Goal: Task Accomplishment & Management: Manage account settings

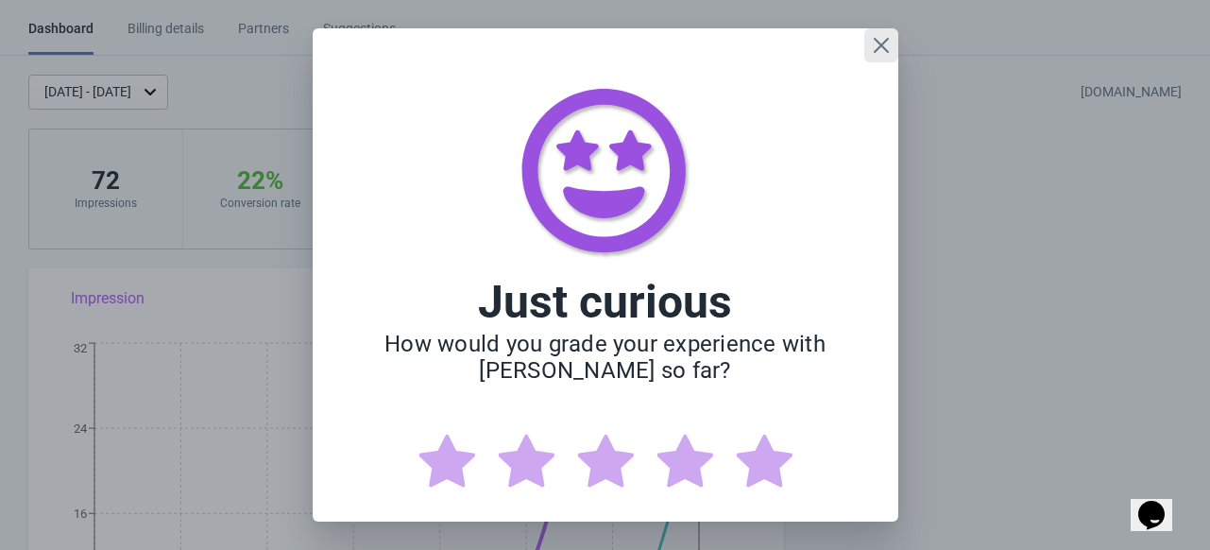
click at [876, 44] on icon "Close" at bounding box center [881, 45] width 19 height 19
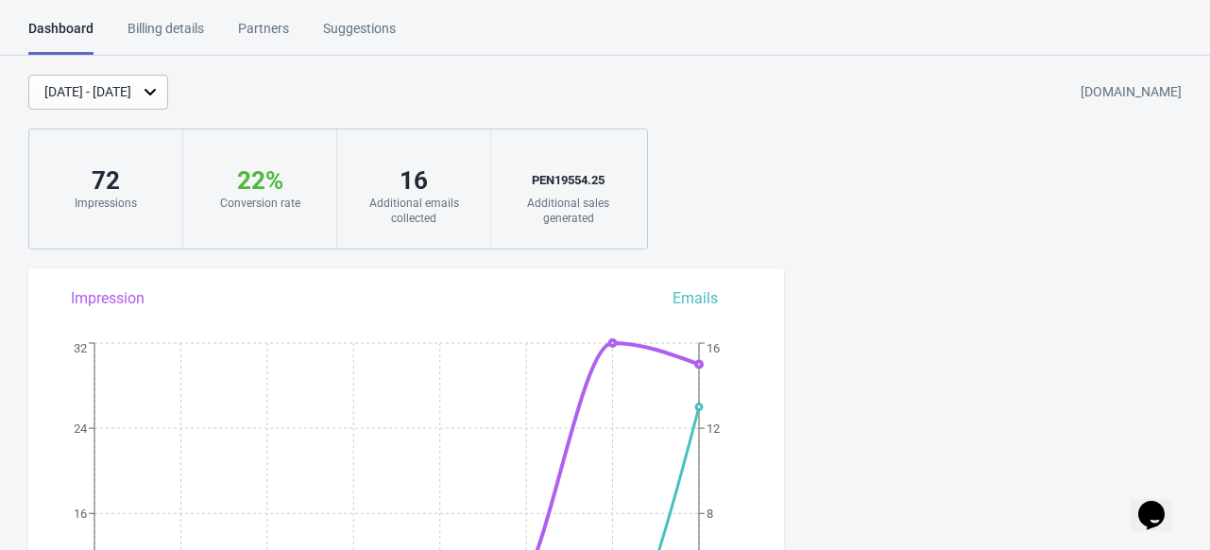
click at [131, 97] on div "[DATE] - [DATE]" at bounding box center [87, 92] width 87 height 20
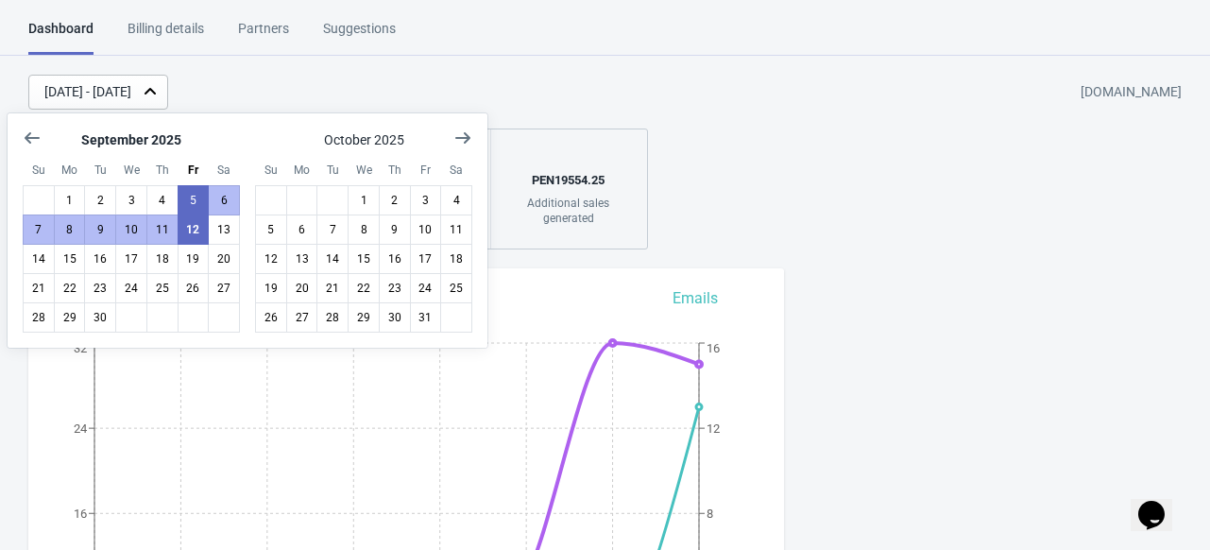
click at [131, 97] on div "[DATE] - [DATE]" at bounding box center [87, 92] width 87 height 20
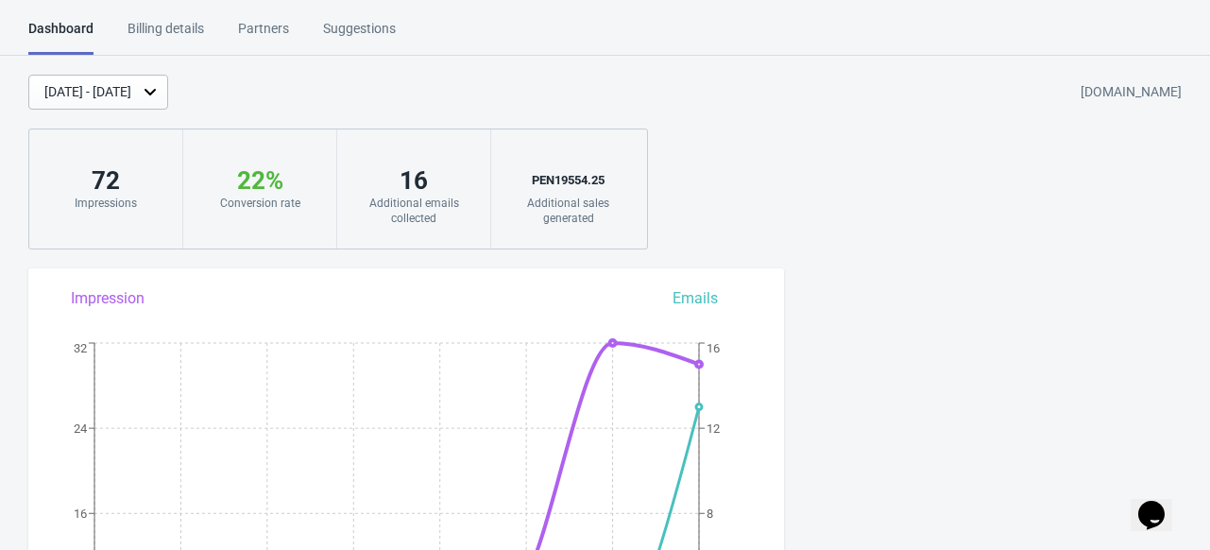
click at [131, 97] on div "[DATE] - [DATE]" at bounding box center [87, 92] width 87 height 20
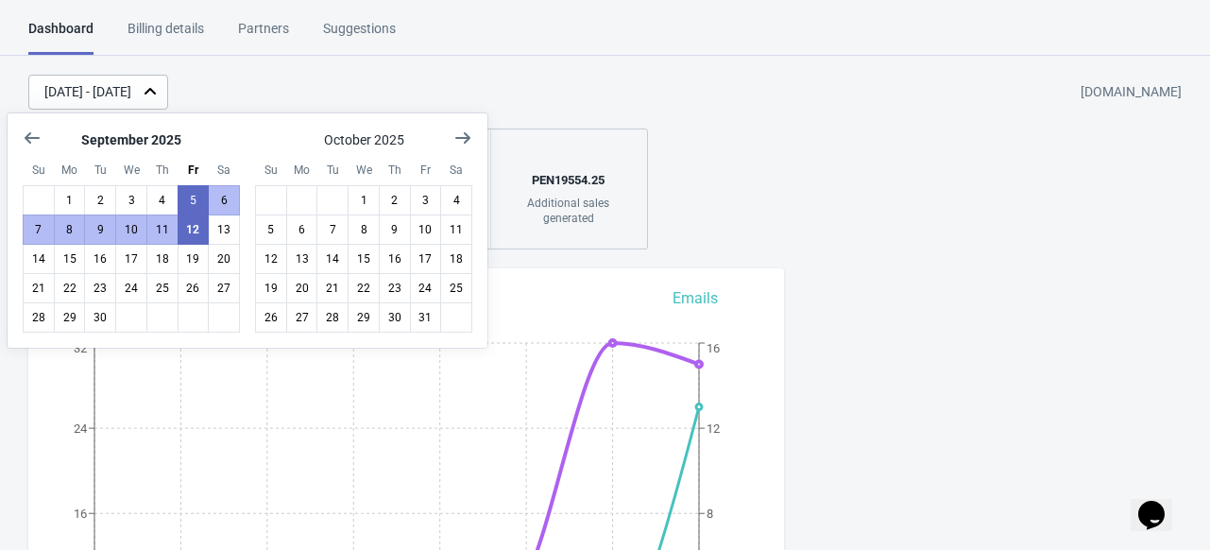
click at [131, 97] on div "[DATE] - [DATE]" at bounding box center [87, 92] width 87 height 20
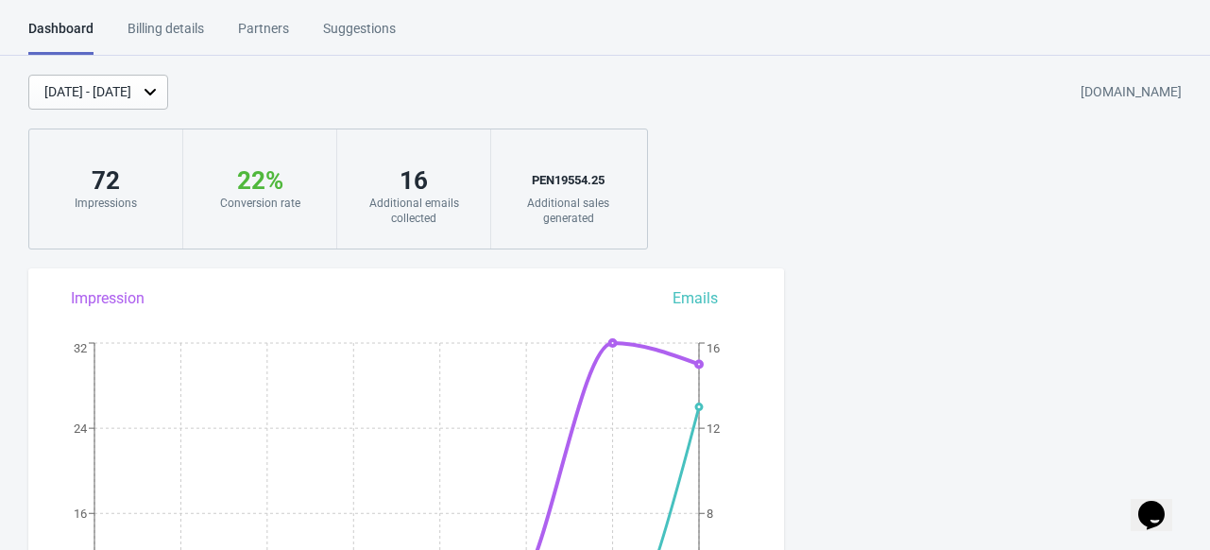
click at [170, 112] on div "[DATE] - [DATE] [DOMAIN_NAME] 72 Impressions 22 % Your Tada Widget has a conver…" at bounding box center [605, 162] width 1210 height 175
click at [131, 93] on div "[DATE] - [DATE]" at bounding box center [87, 92] width 87 height 20
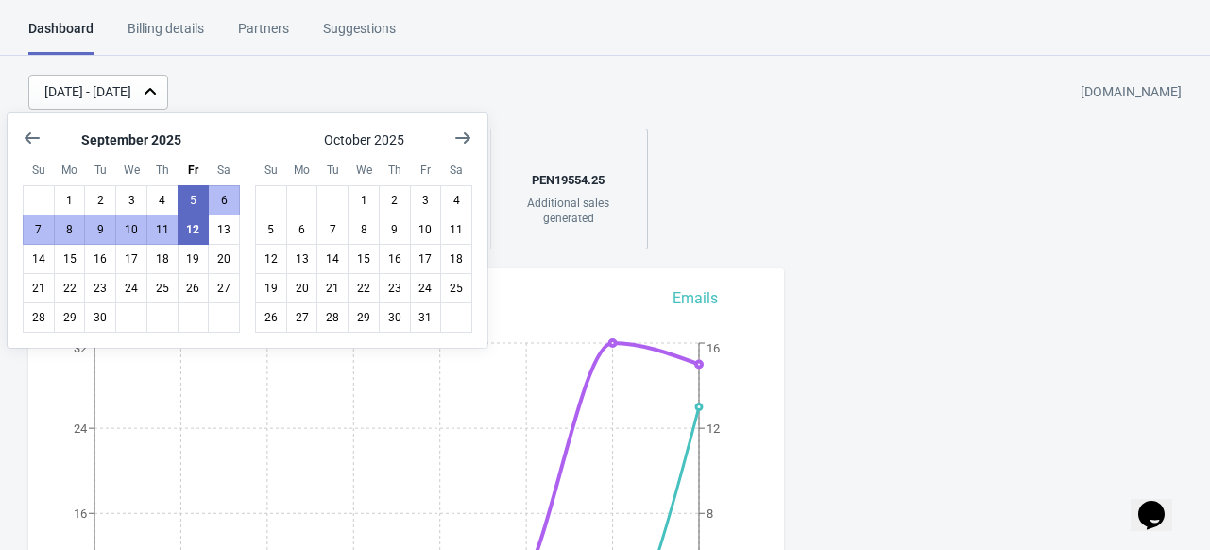
click at [131, 93] on div "[DATE] - [DATE]" at bounding box center [87, 92] width 87 height 20
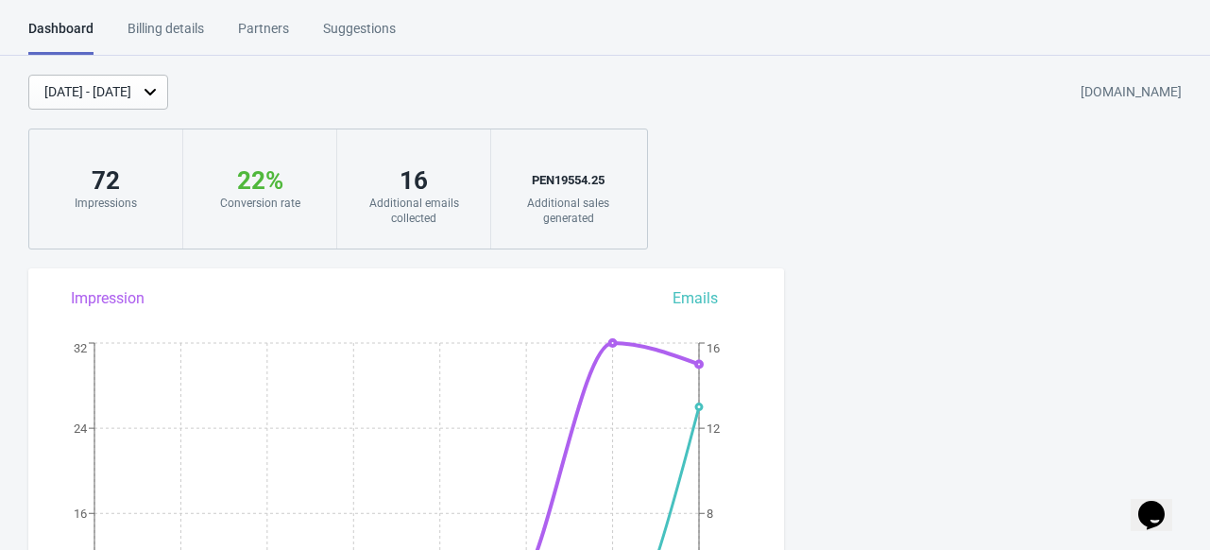
click at [208, 32] on div "Dashboard Billing details Partners Suggestions" at bounding box center [228, 37] width 401 height 36
click at [190, 33] on div "Billing details" at bounding box center [165, 35] width 76 height 33
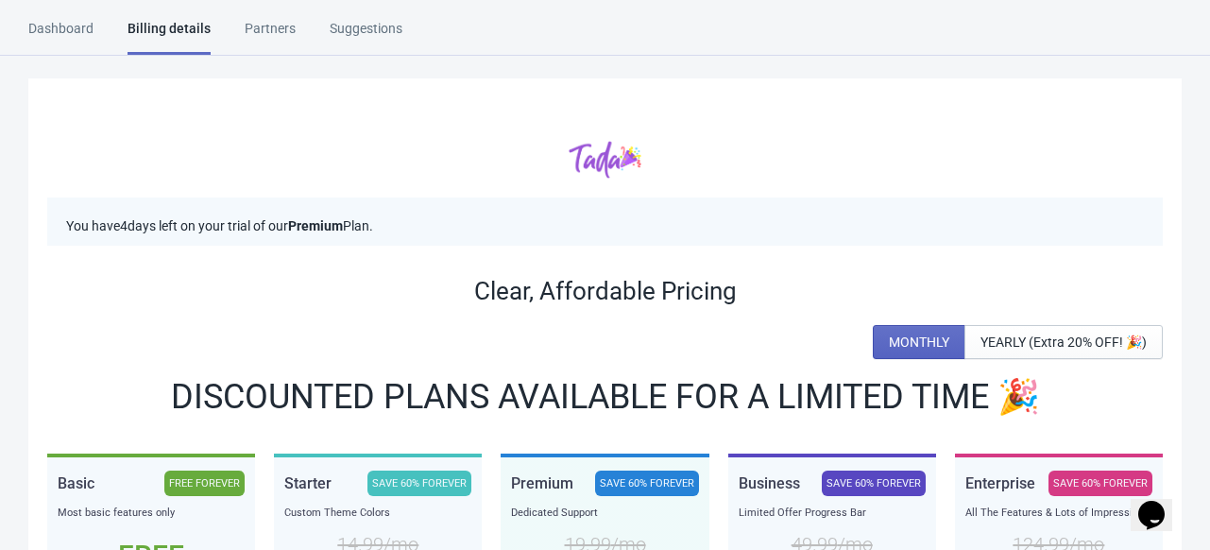
click at [270, 30] on div "Partners" at bounding box center [270, 35] width 51 height 33
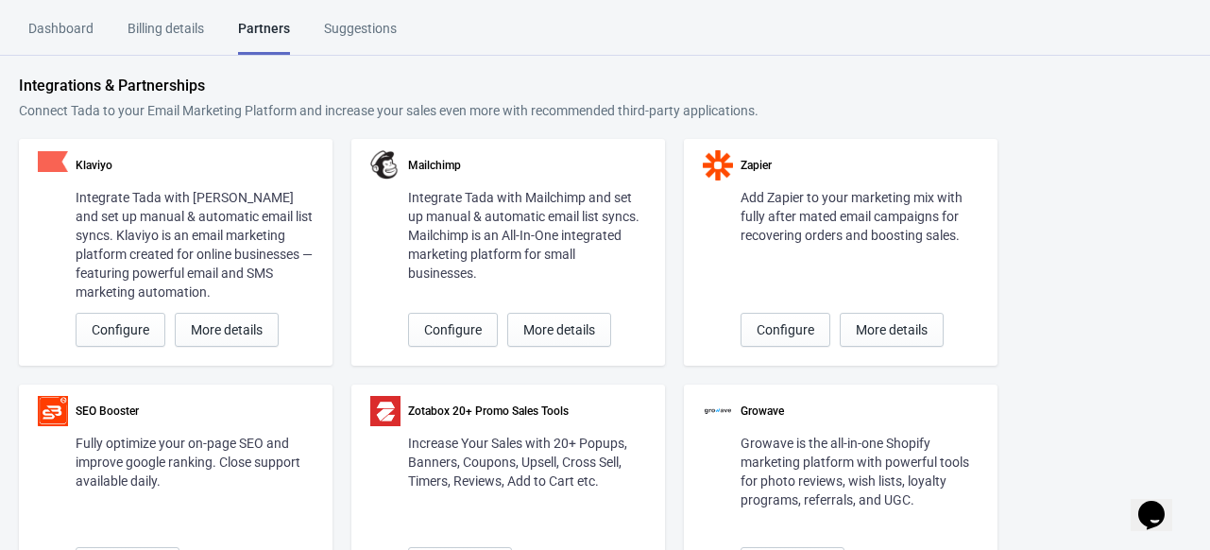
click at [347, 22] on div "Suggestions" at bounding box center [360, 35] width 73 height 33
click at [99, 29] on div "Dashboard Billing details Partners Suggestions" at bounding box center [229, 37] width 402 height 36
click at [89, 30] on div "Dashboard" at bounding box center [60, 35] width 65 height 33
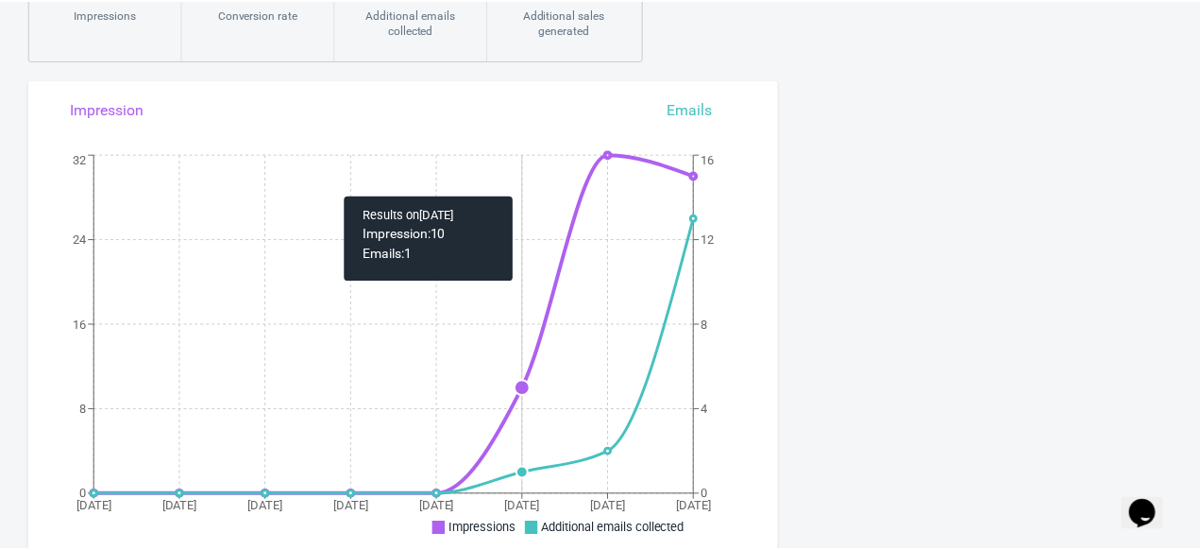
scroll to position [283, 0]
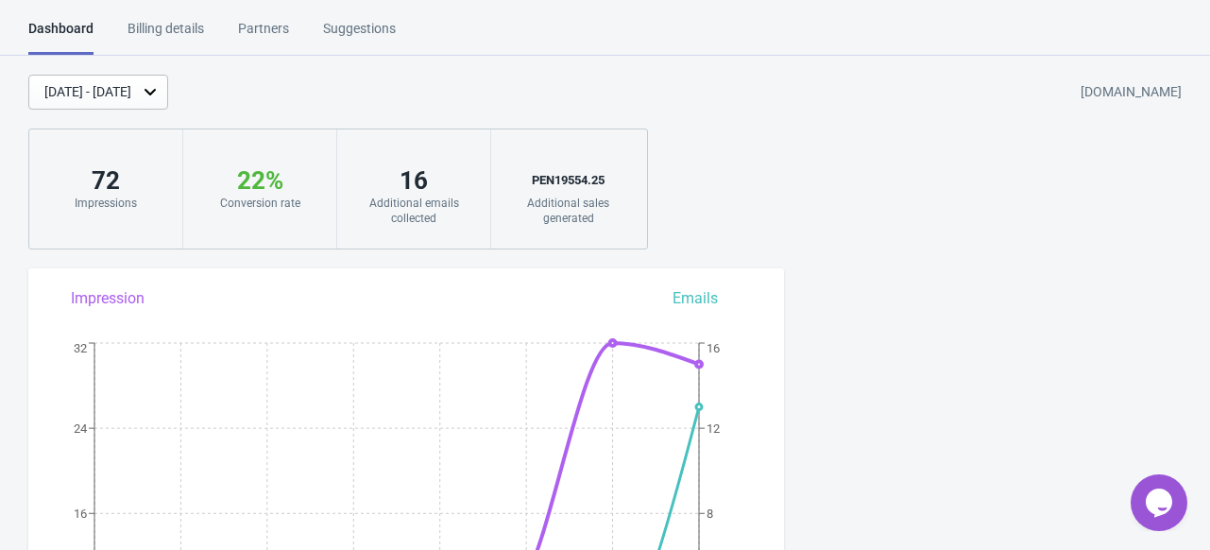
click at [160, 93] on icon at bounding box center [150, 91] width 19 height 19
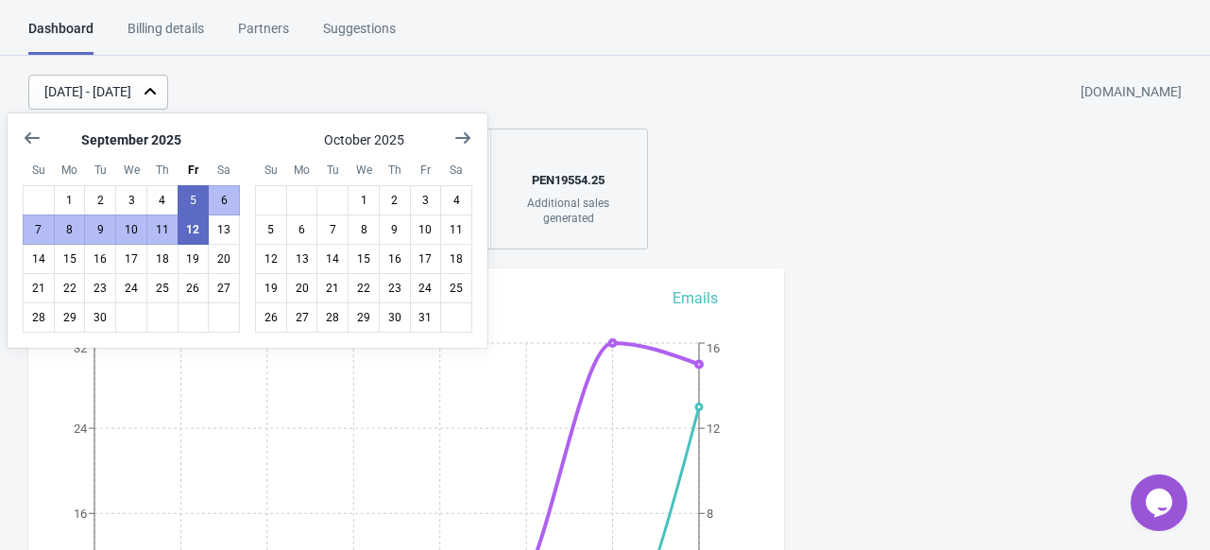
click at [168, 93] on div "[DATE] - [DATE]" at bounding box center [98, 92] width 140 height 35
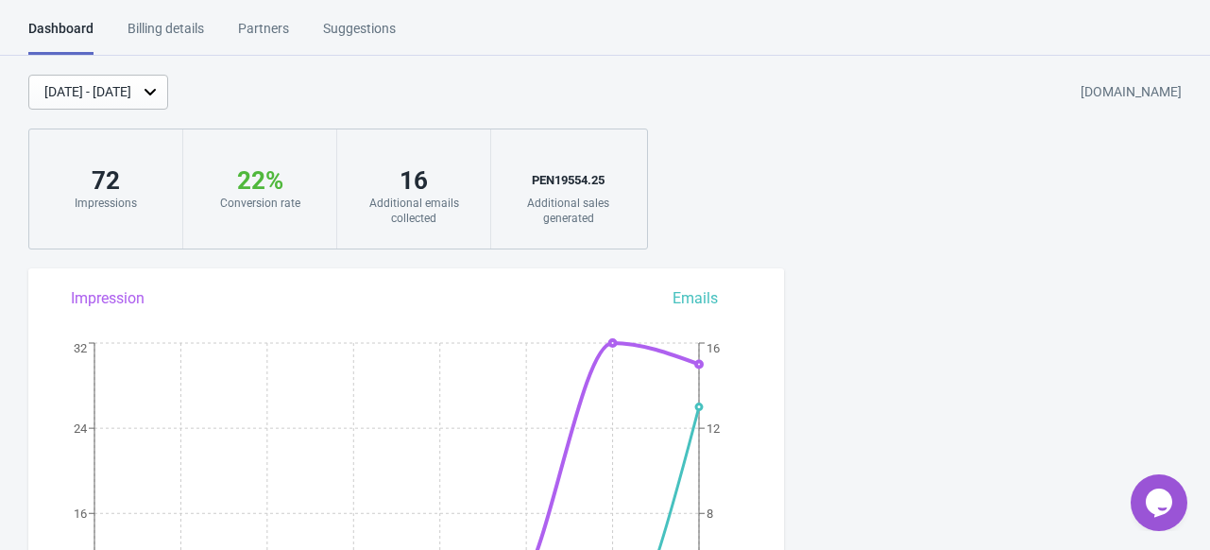
click at [416, 175] on div "16" at bounding box center [413, 180] width 115 height 30
click at [168, 105] on div "[DATE] - [DATE]" at bounding box center [98, 92] width 140 height 35
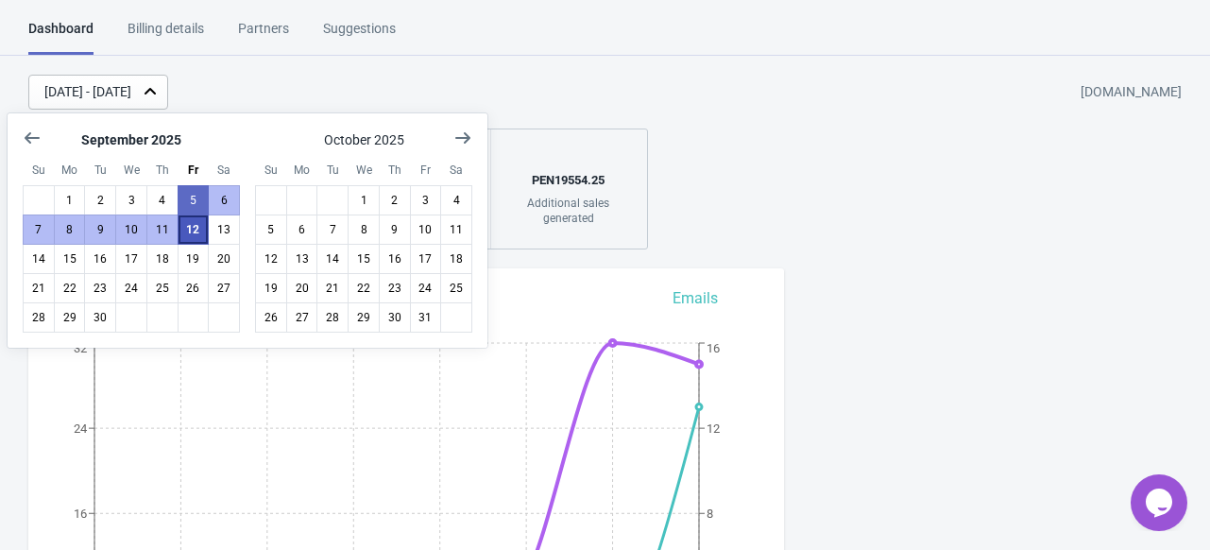
click at [190, 218] on button "12" at bounding box center [194, 229] width 32 height 30
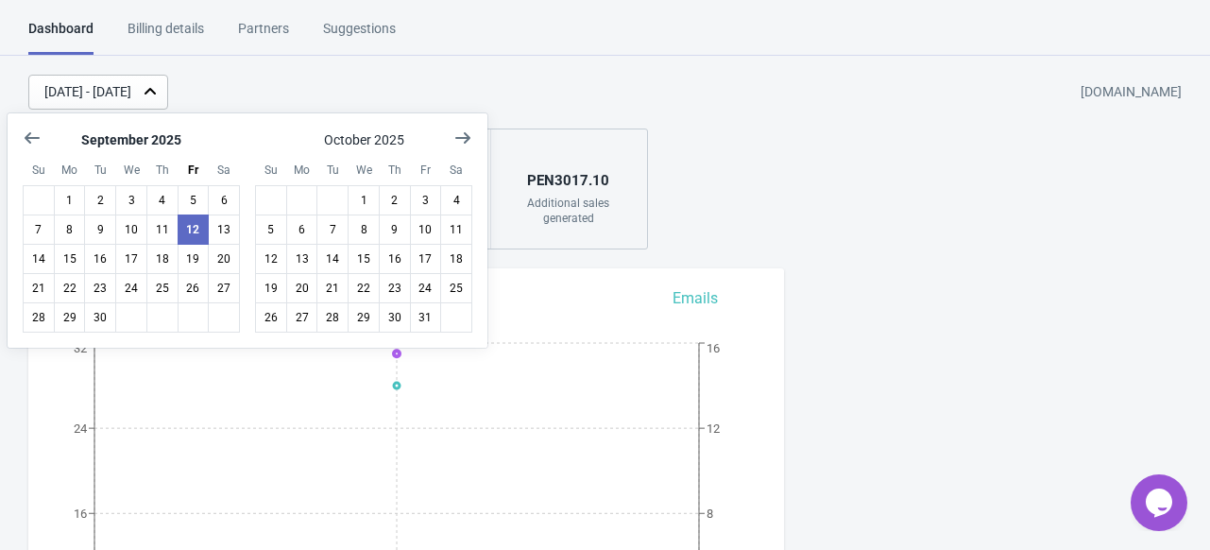
click at [746, 127] on div "Sep 12, 2025 - Sep 12, 2025 invictaperu.myshopify.com 31 Impressions 45 % Your …" at bounding box center [605, 162] width 1210 height 175
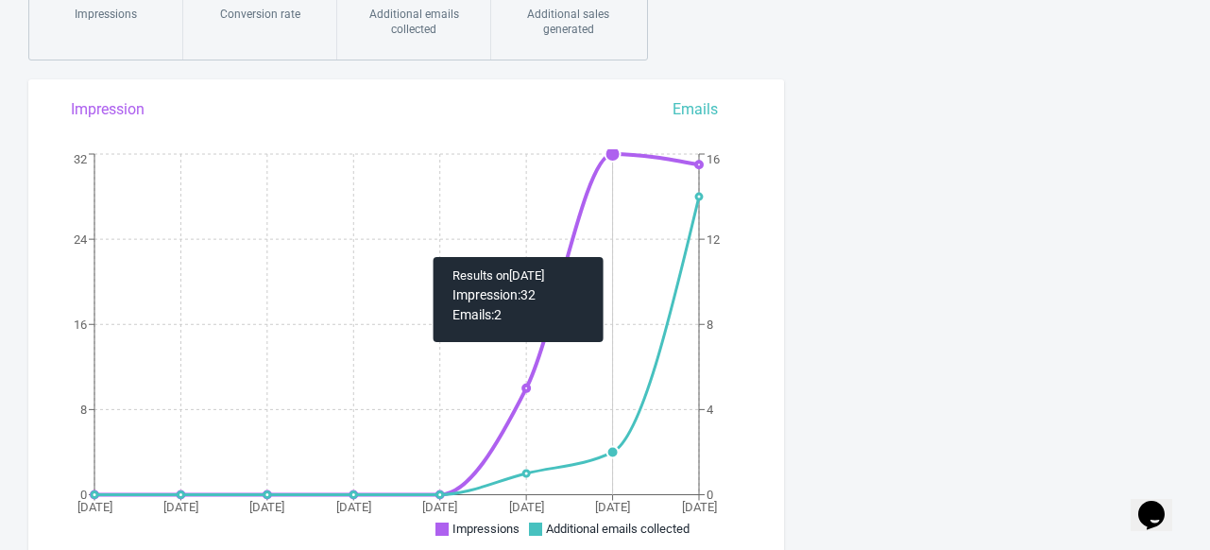
scroll to position [94, 0]
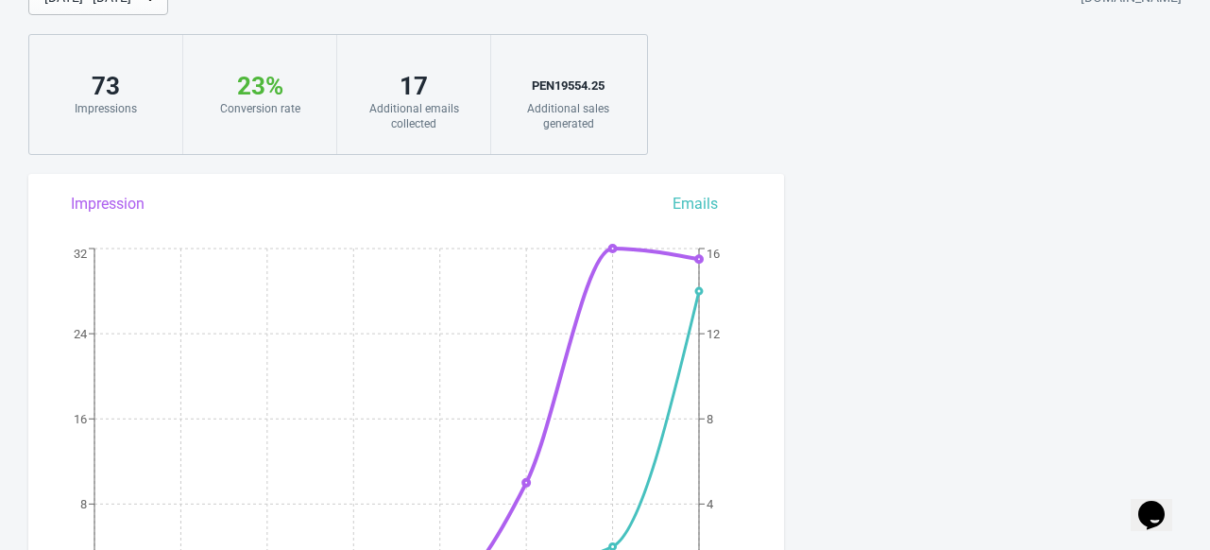
click at [675, 98] on div "[DATE] - [DATE] [DOMAIN_NAME] 73 Impressions 23 % Your Tada Widget has a conver…" at bounding box center [605, 67] width 1210 height 175
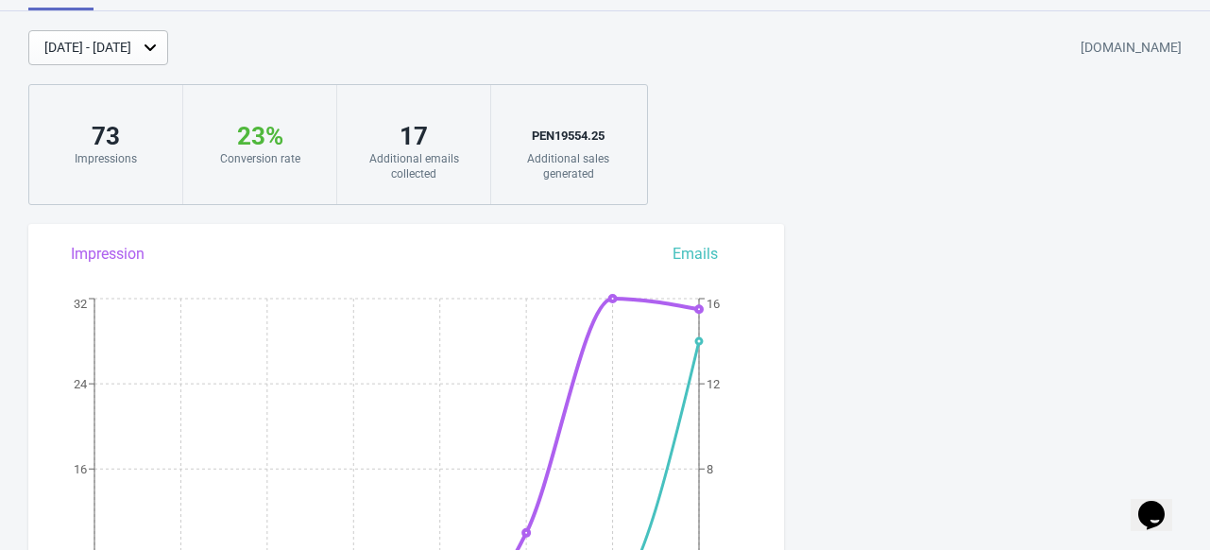
scroll to position [0, 0]
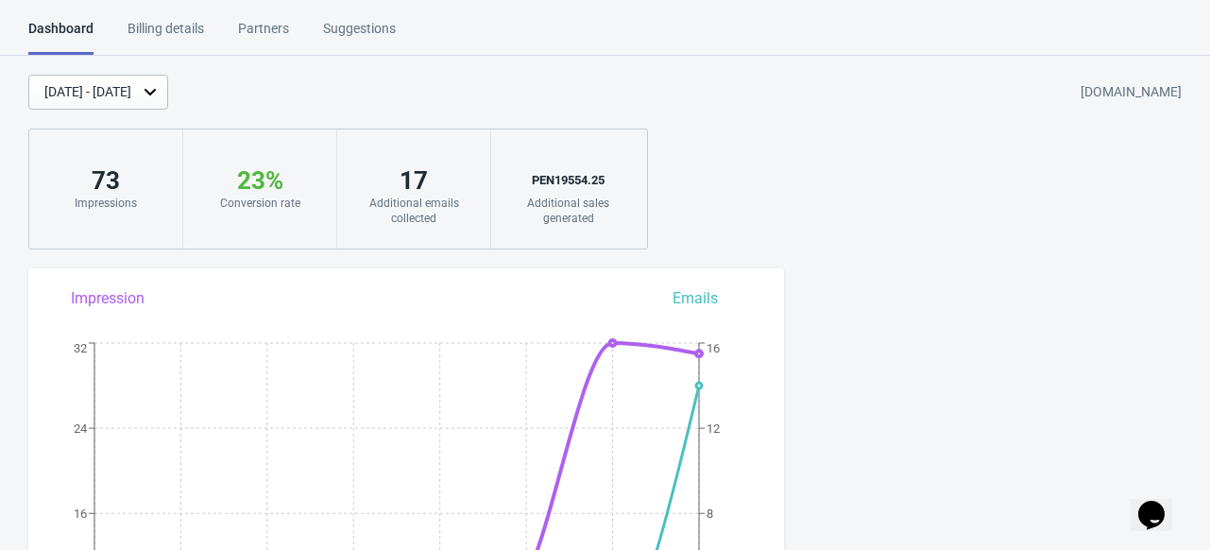
click at [106, 90] on div "[DATE] - [DATE]" at bounding box center [87, 92] width 87 height 20
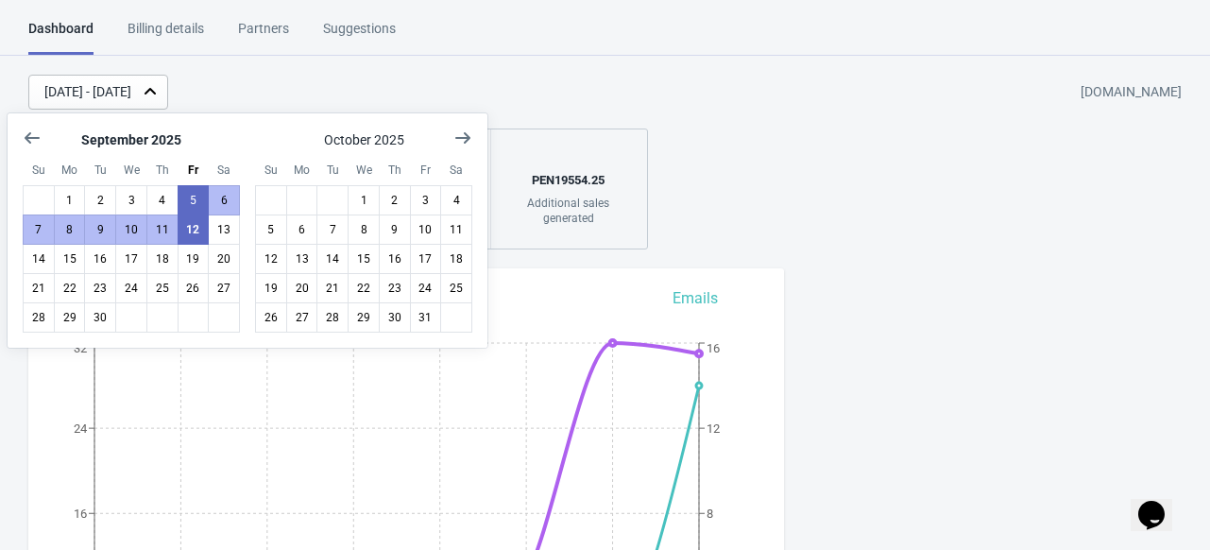
click at [106, 90] on div "[DATE] - [DATE]" at bounding box center [87, 92] width 87 height 20
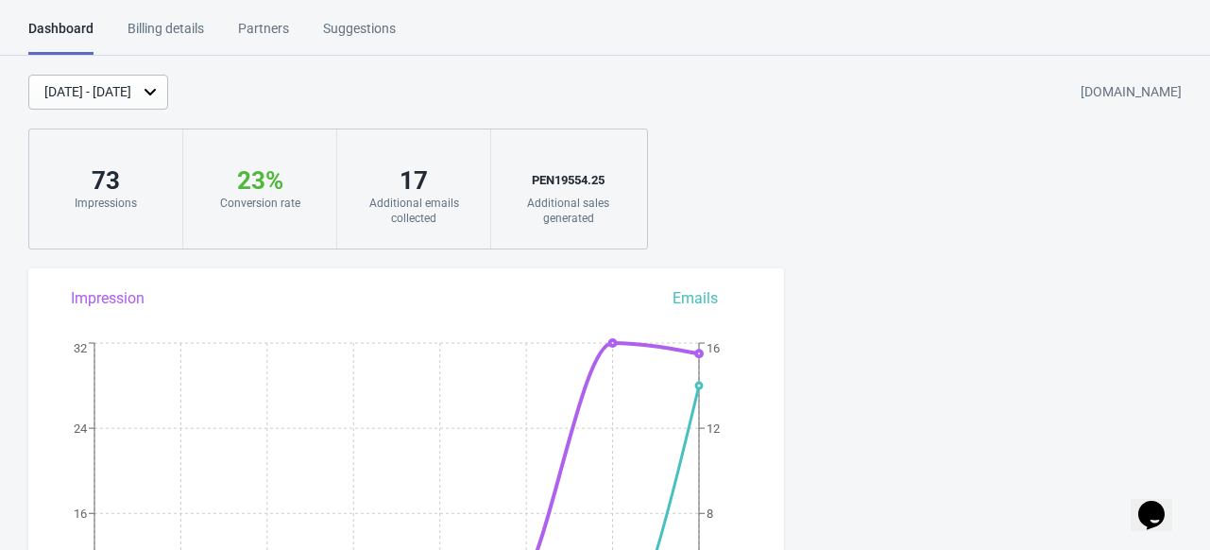
click at [106, 92] on div "[DATE] - [DATE]" at bounding box center [87, 92] width 87 height 20
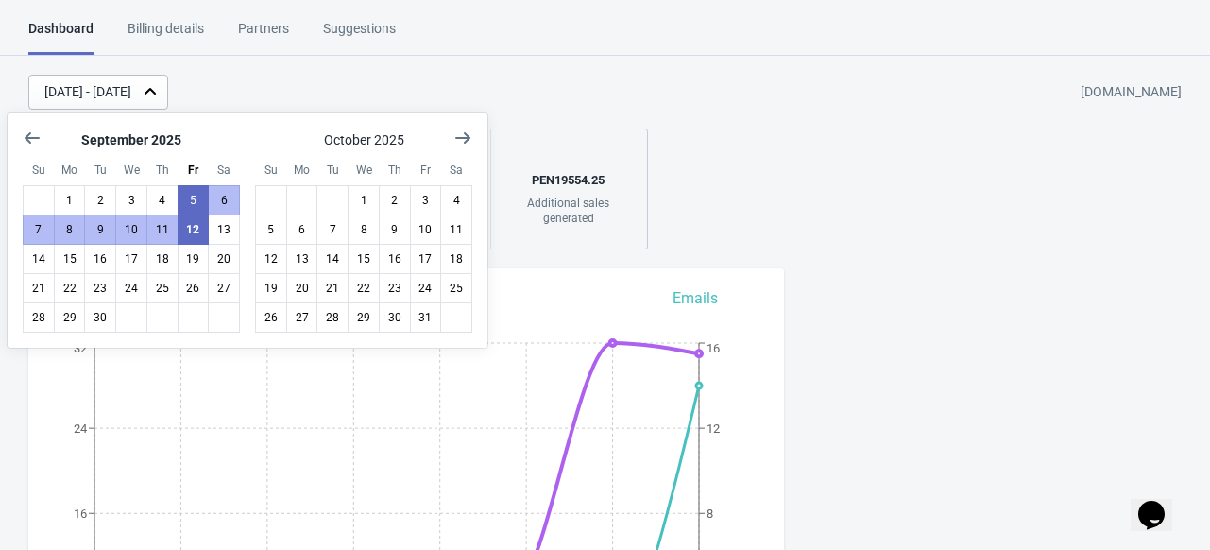
click at [106, 91] on div "[DATE] - [DATE]" at bounding box center [87, 92] width 87 height 20
